Goal: Transaction & Acquisition: Purchase product/service

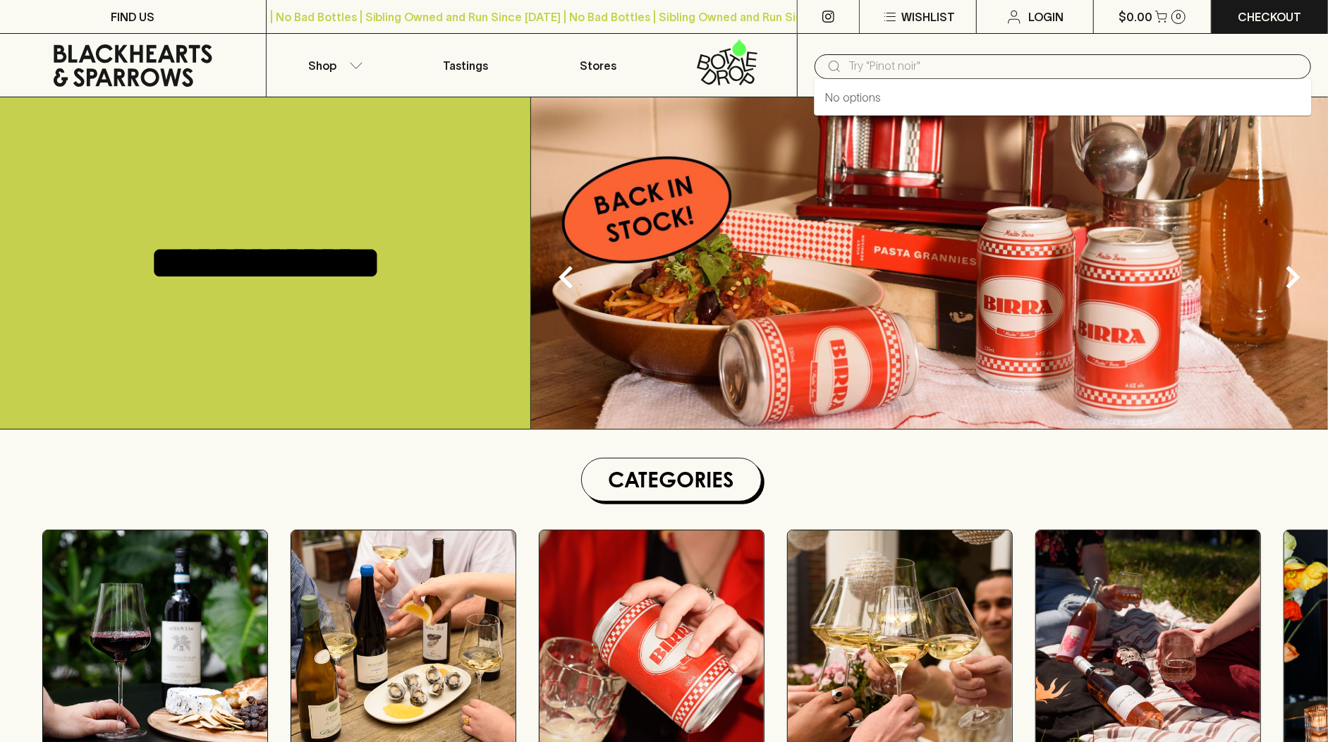
click at [877, 67] on input "text" at bounding box center [1073, 66] width 451 height 23
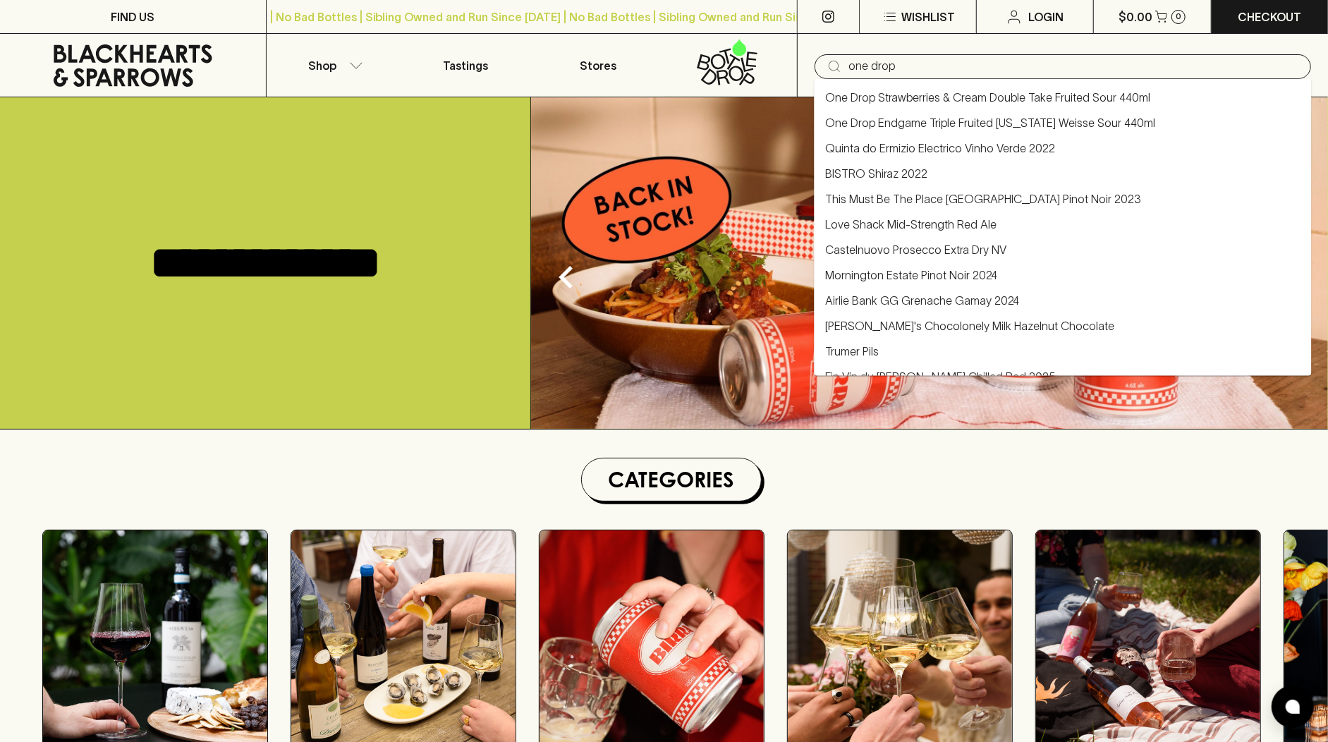
type input "one drop"
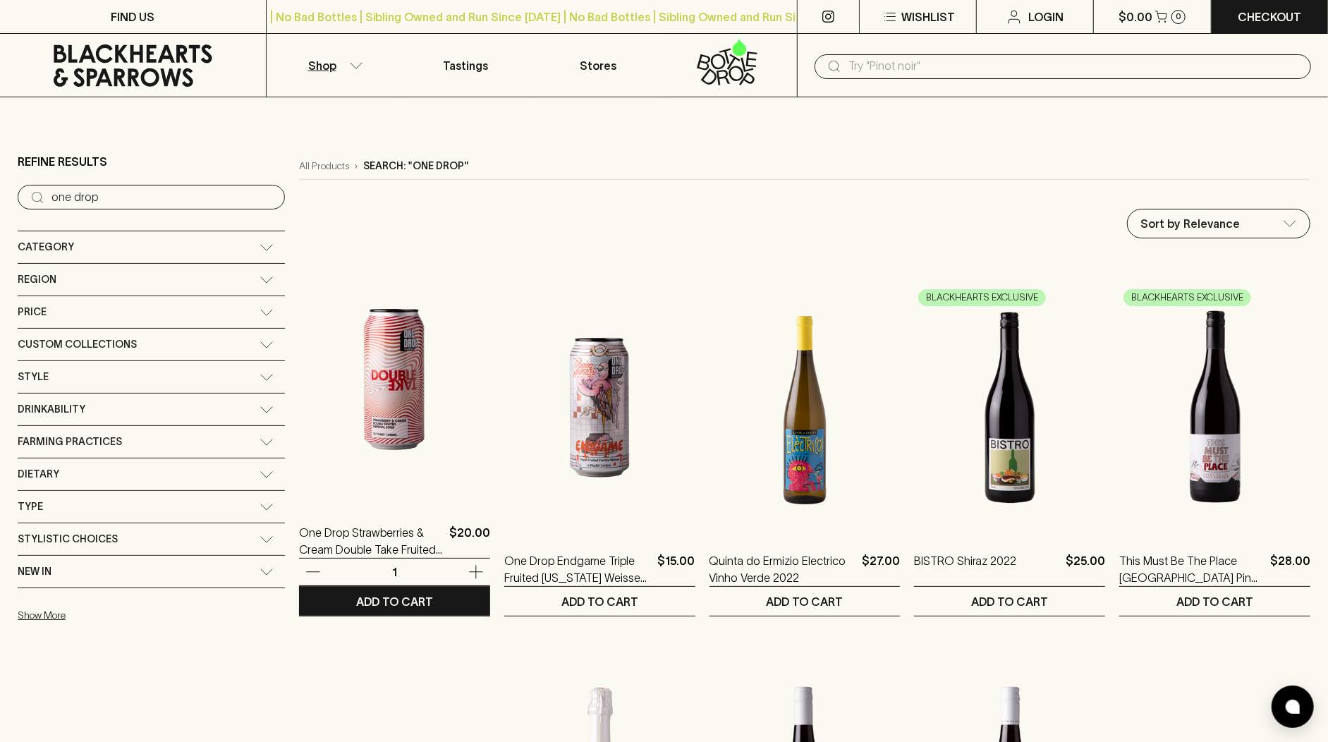
click at [449, 542] on p "$20.00" at bounding box center [469, 541] width 41 height 34
click at [373, 537] on p "One Drop Strawberries & Cream Double Take Fruited Sour 440ml" at bounding box center [371, 541] width 145 height 34
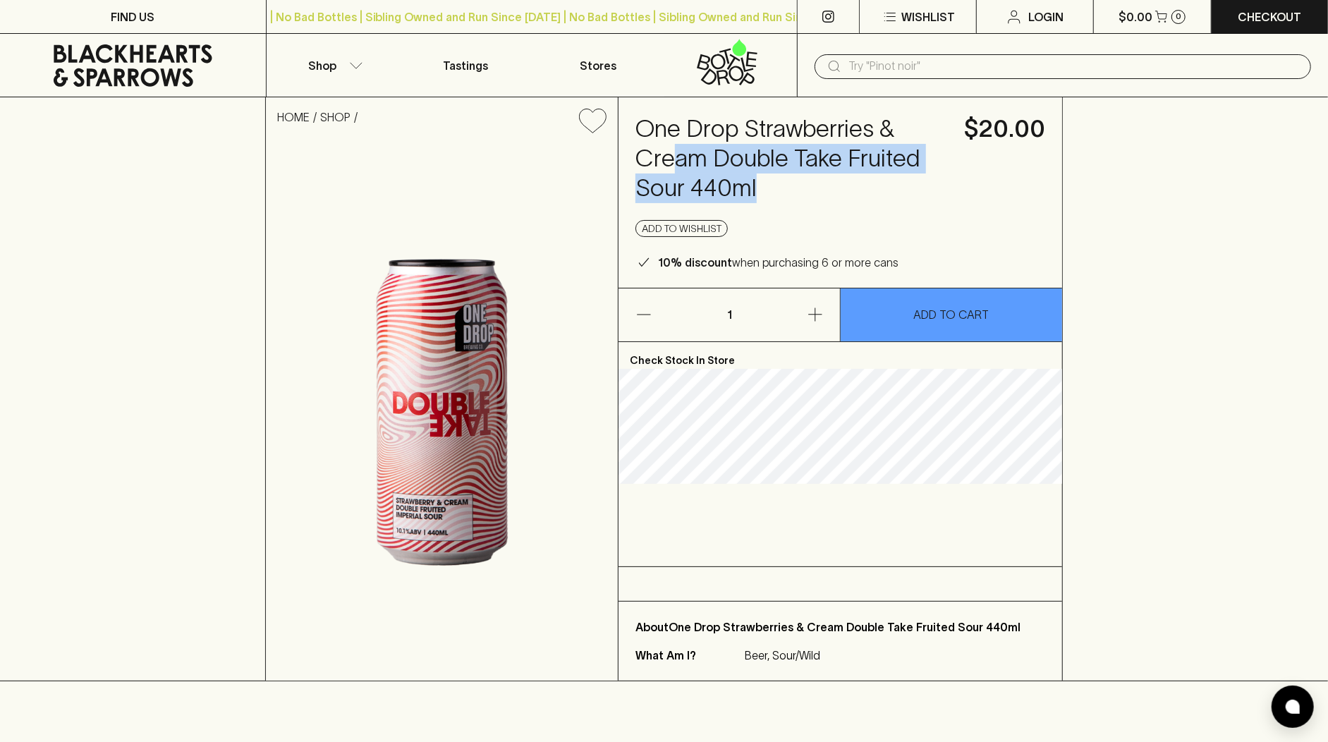
drag, startPoint x: 771, startPoint y: 186, endPoint x: 664, endPoint y: 149, distance: 113.5
click at [672, 156] on h4 "One Drop Strawberries & Cream Double Take Fruited Sour 440ml" at bounding box center [791, 158] width 312 height 89
drag, startPoint x: 639, startPoint y: 127, endPoint x: 814, endPoint y: 180, distance: 182.7
click at [814, 180] on h4 "One Drop Strawberries & Cream Double Take Fruited Sour 440ml" at bounding box center [791, 158] width 312 height 89
copy h4 "One Drop Strawberries & Cream Double Take Fruited Sour 440ml"
